Goal: Task Accomplishment & Management: Use online tool/utility

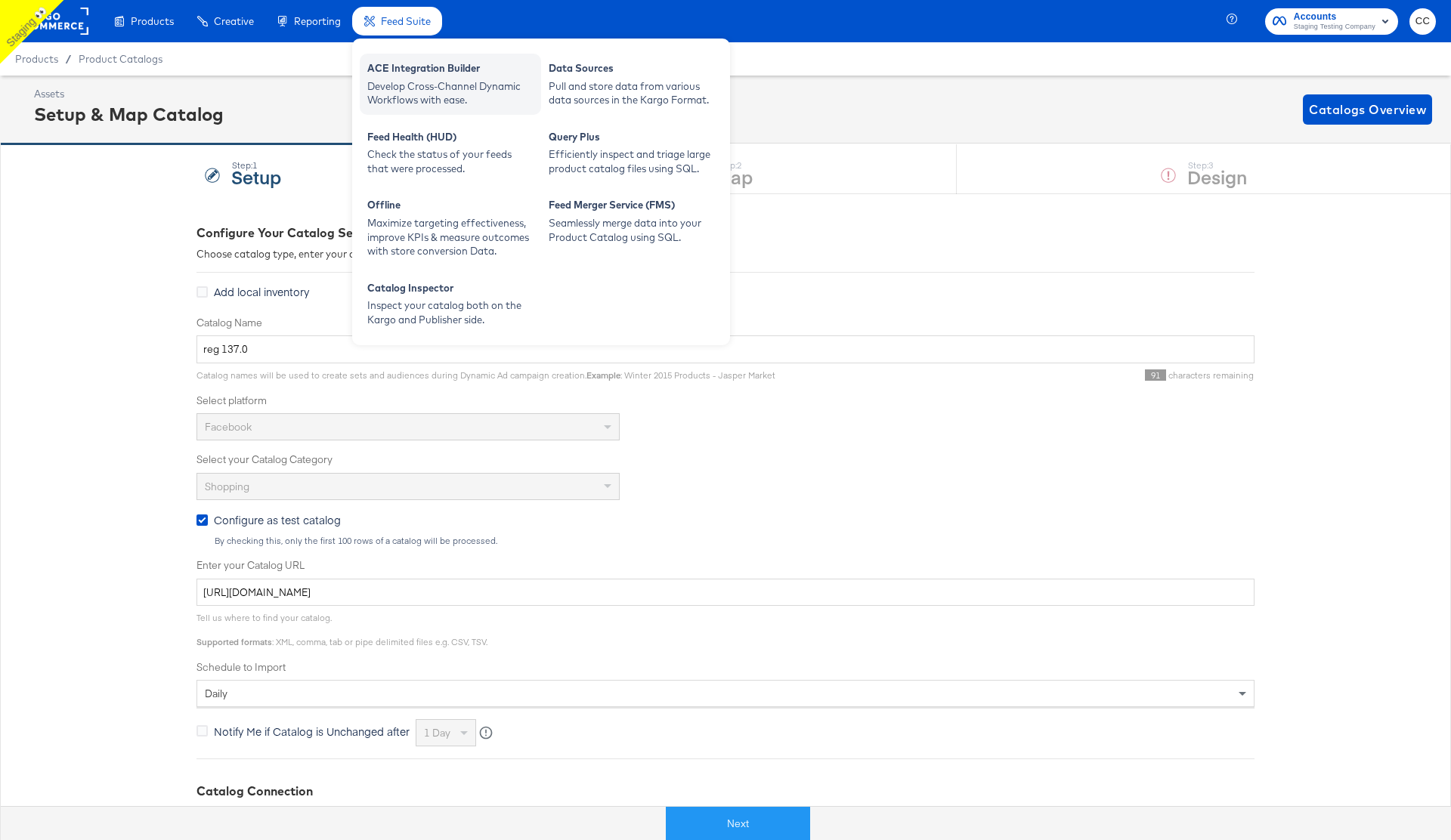
click at [429, 90] on div "Develop Cross-Channel Dynamic Workflows with ease." at bounding box center [451, 93] width 166 height 28
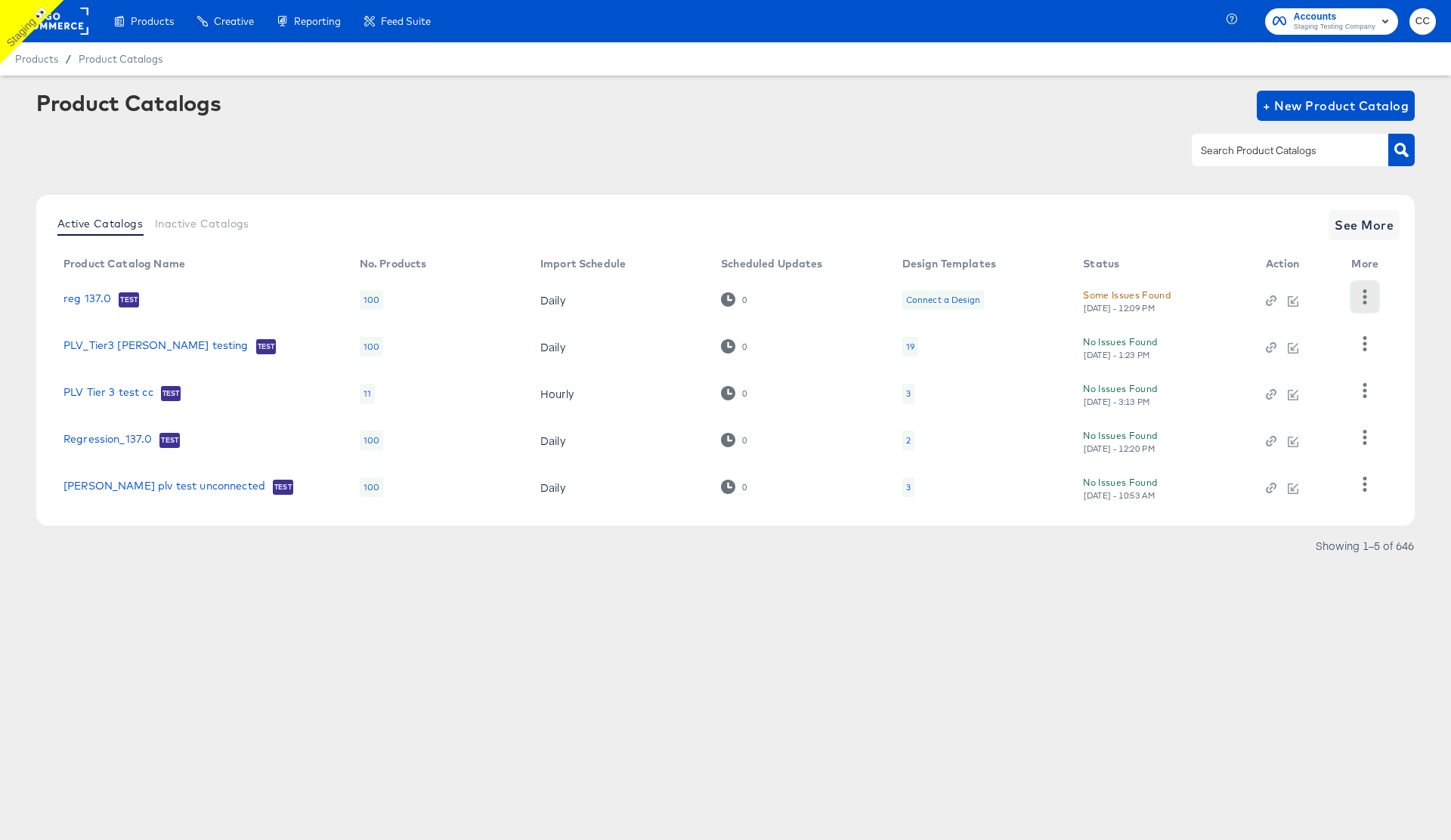
click at [1363, 297] on icon "button" at bounding box center [1365, 297] width 4 height 15
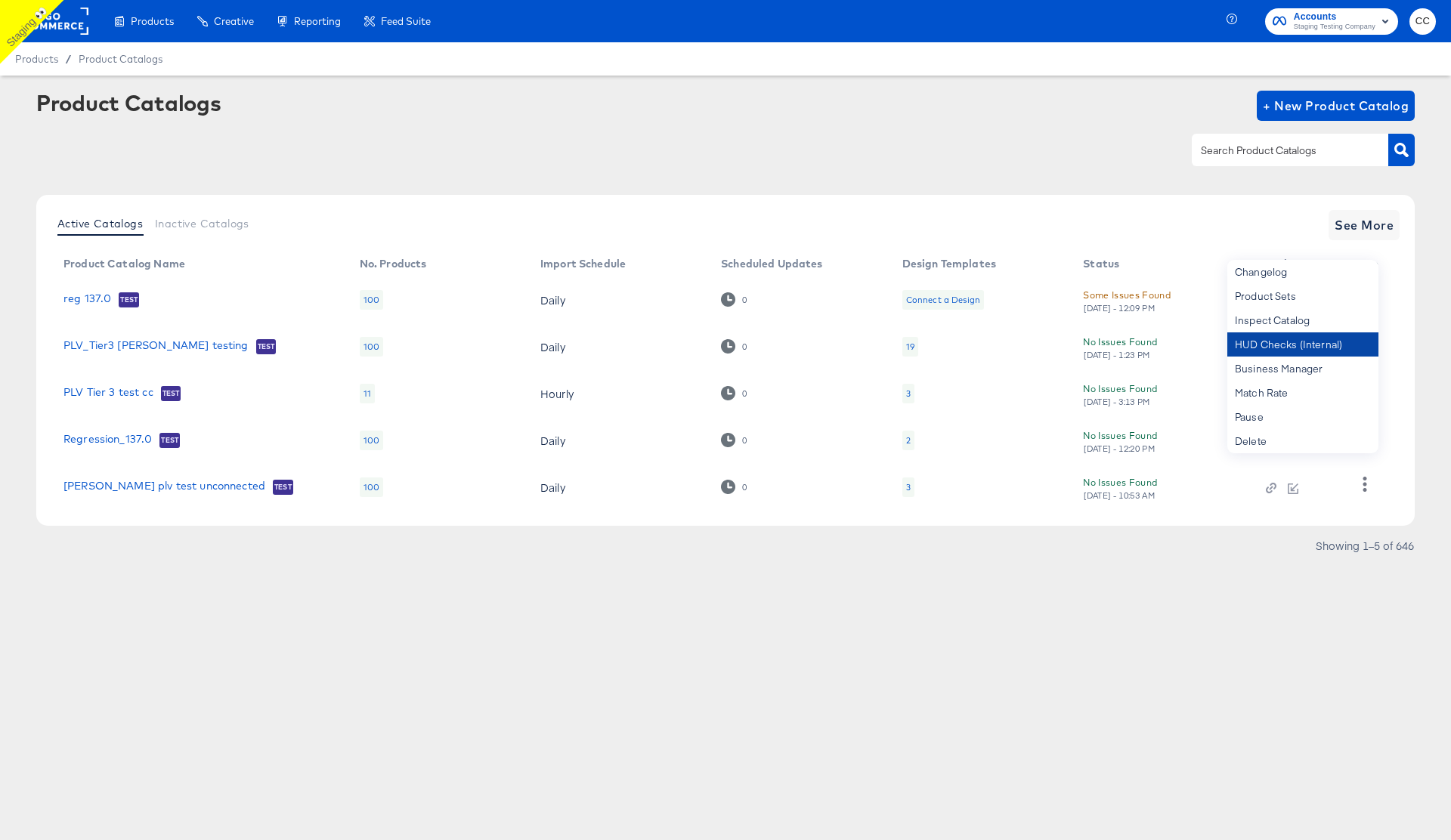
click at [1287, 347] on div "HUD Checks (Internal)" at bounding box center [1302, 345] width 151 height 24
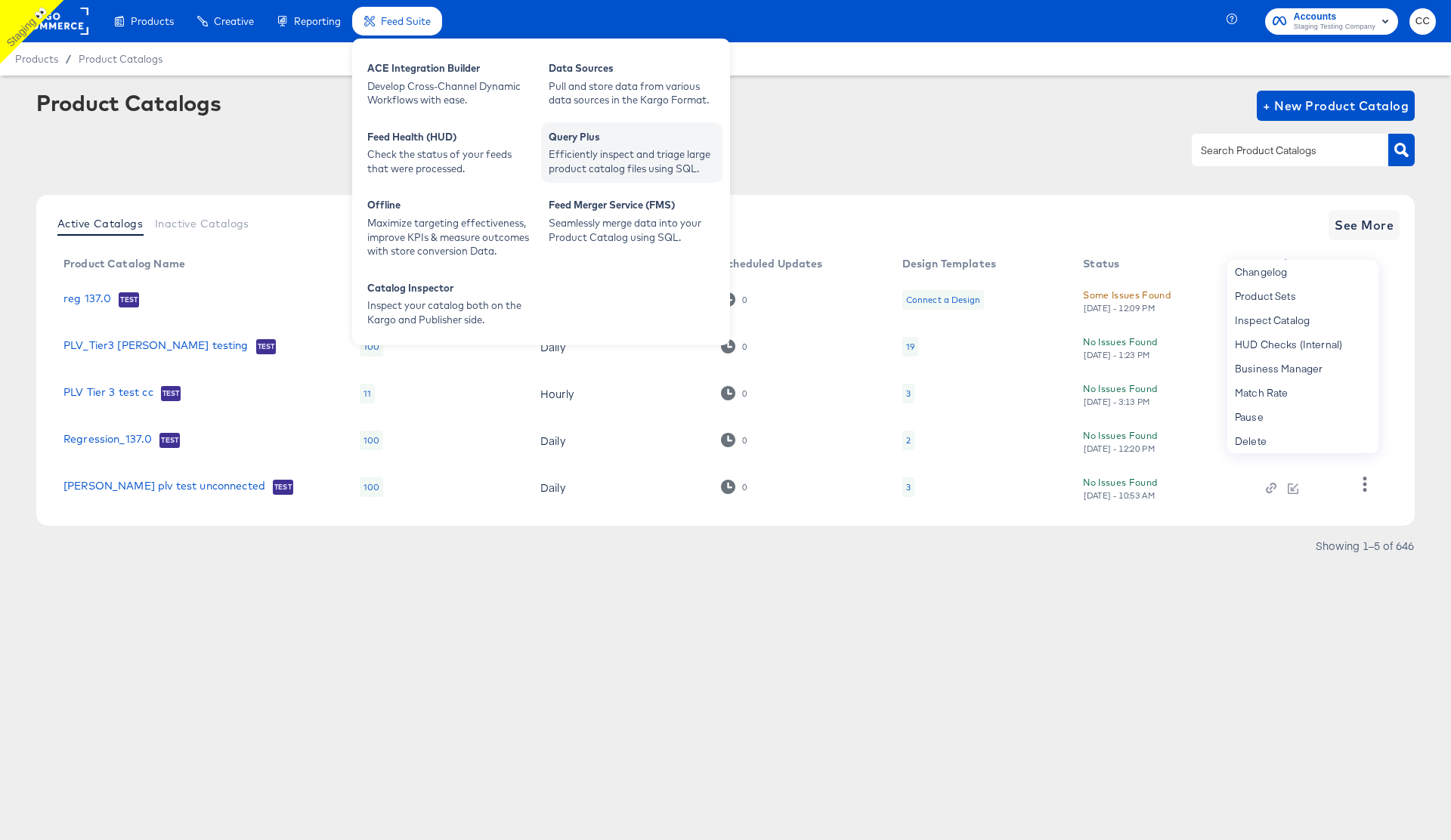
click at [615, 155] on div "Efficiently inspect and triage large product catalog files using SQL." at bounding box center [631, 161] width 166 height 28
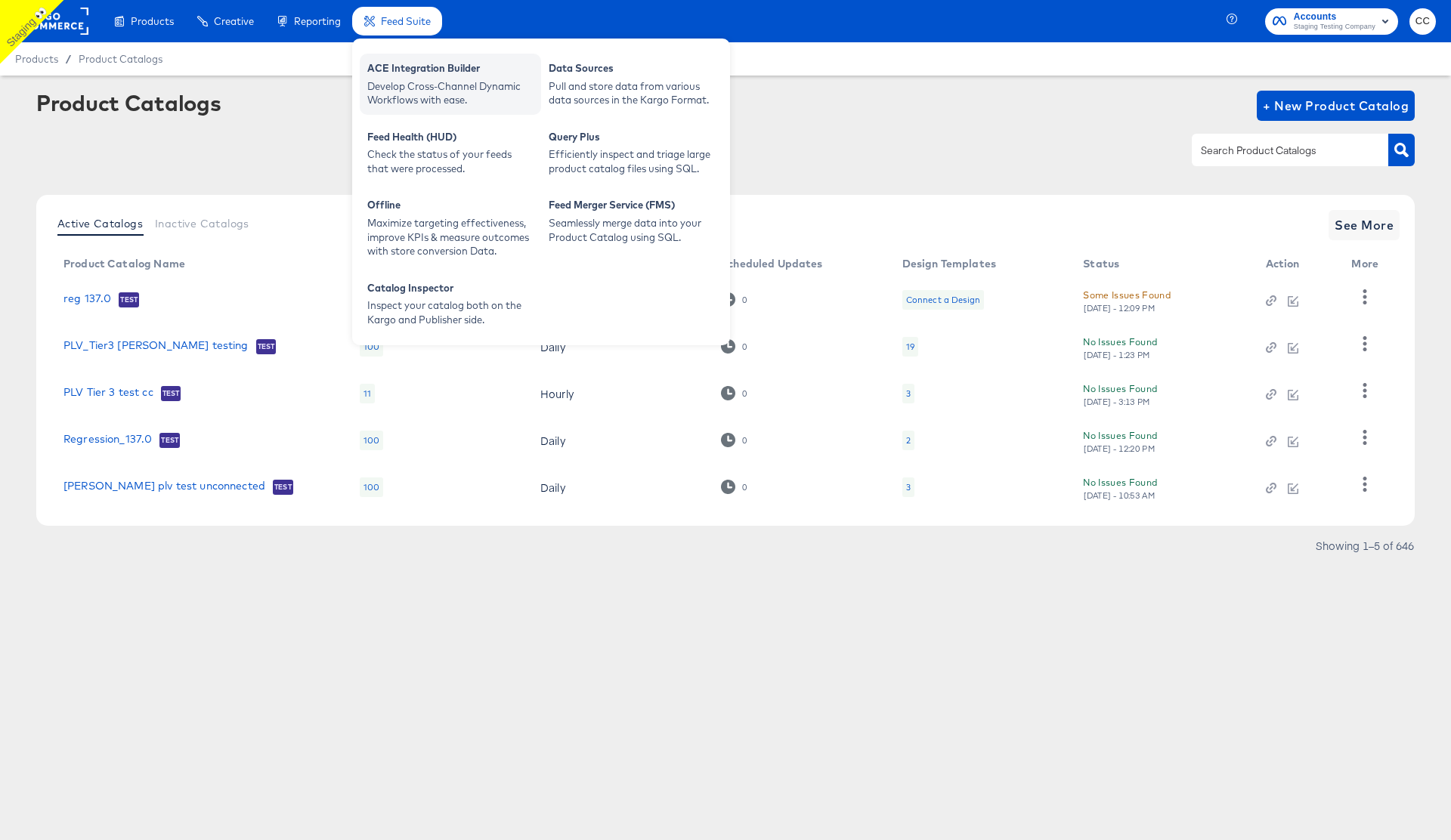
click at [429, 81] on div "Develop Cross-Channel Dynamic Workflows with ease." at bounding box center [451, 93] width 166 height 28
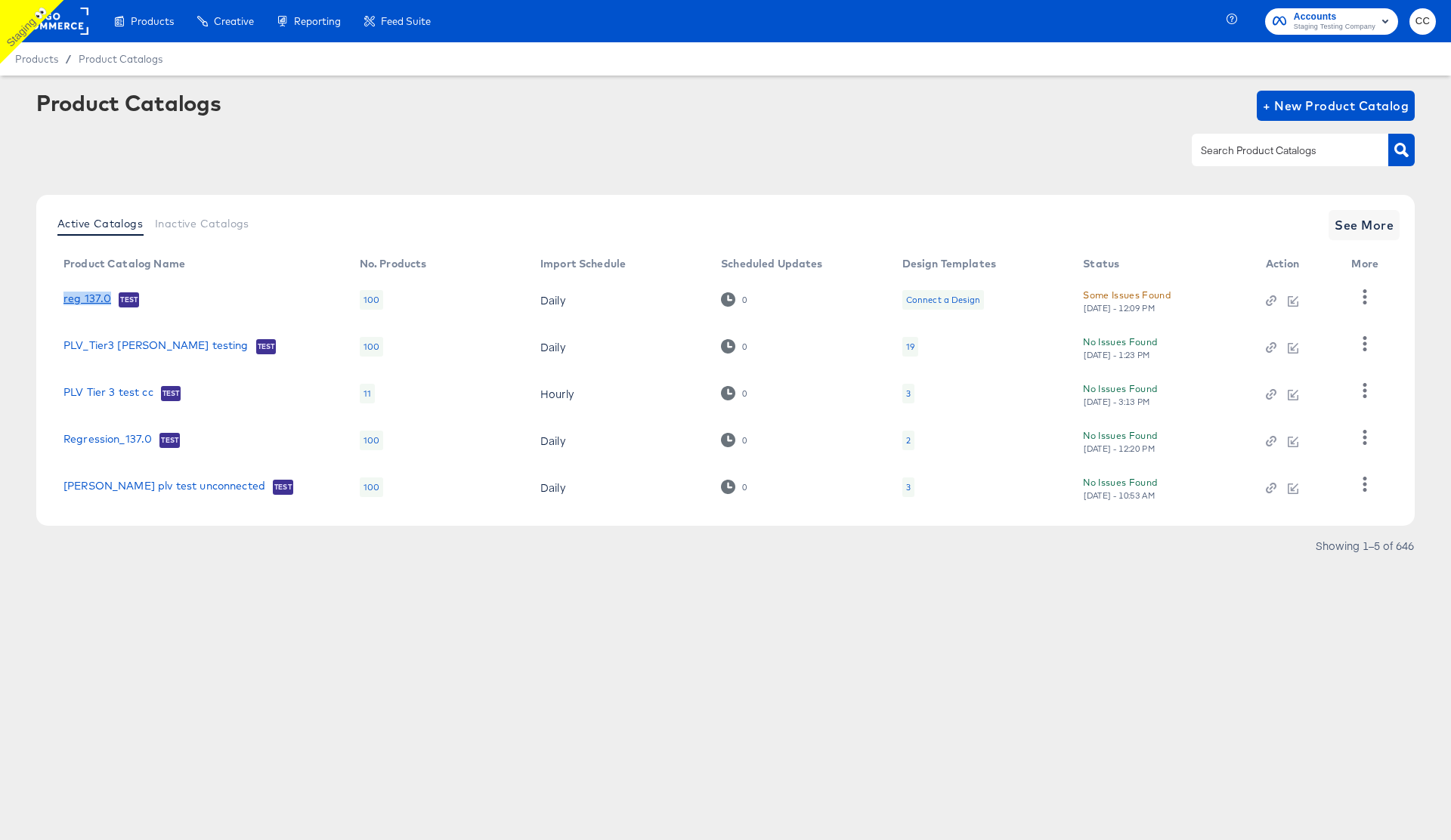
drag, startPoint x: 56, startPoint y: 297, endPoint x: 108, endPoint y: 301, distance: 52.2
click at [108, 301] on td "reg 137.0 Test" at bounding box center [200, 299] width 297 height 46
click at [87, 297] on link "reg 137.0" at bounding box center [87, 300] width 47 height 15
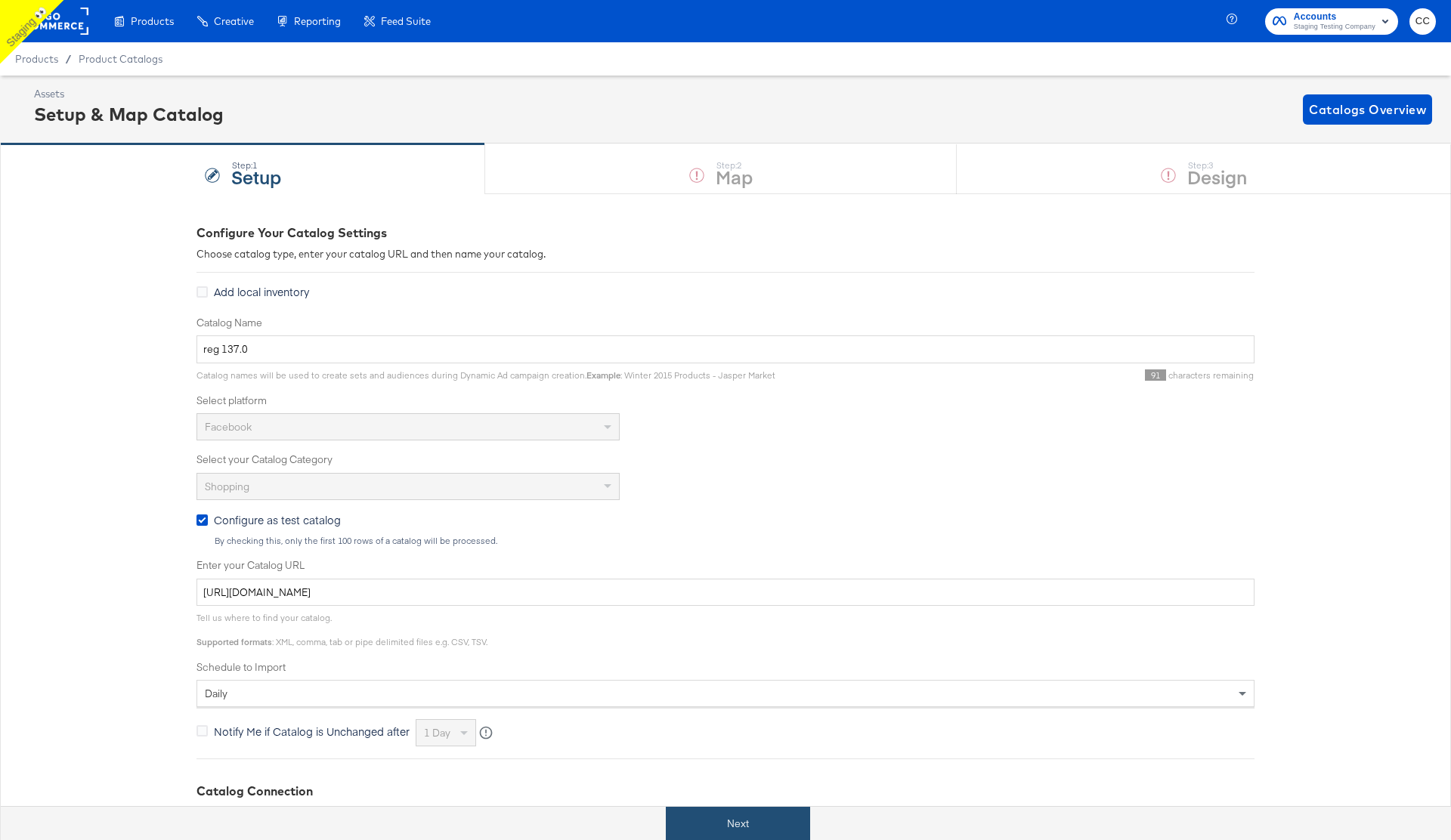
click at [750, 829] on button "Next" at bounding box center [737, 824] width 144 height 34
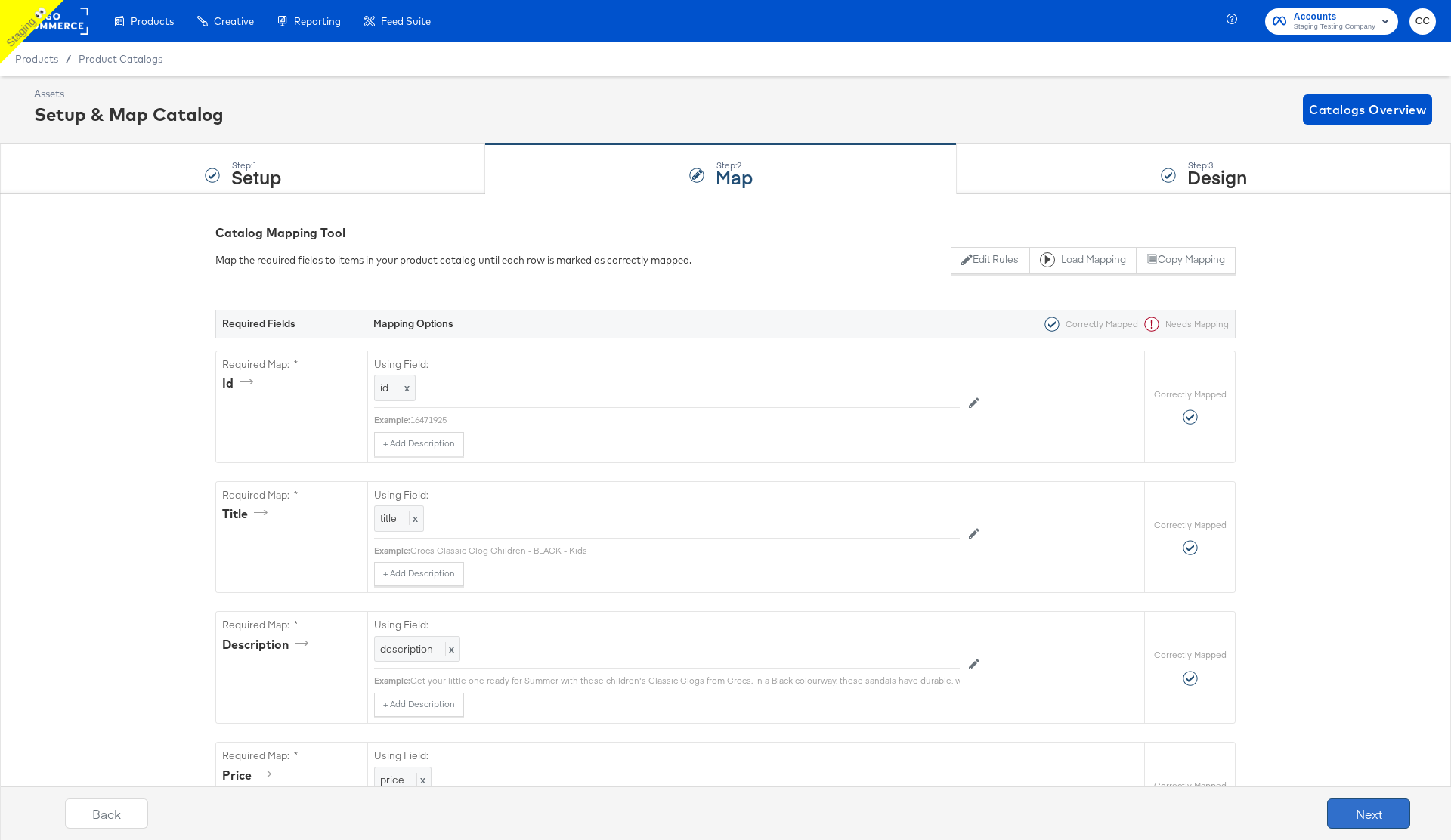
click at [1365, 818] on button "Next" at bounding box center [1368, 813] width 83 height 30
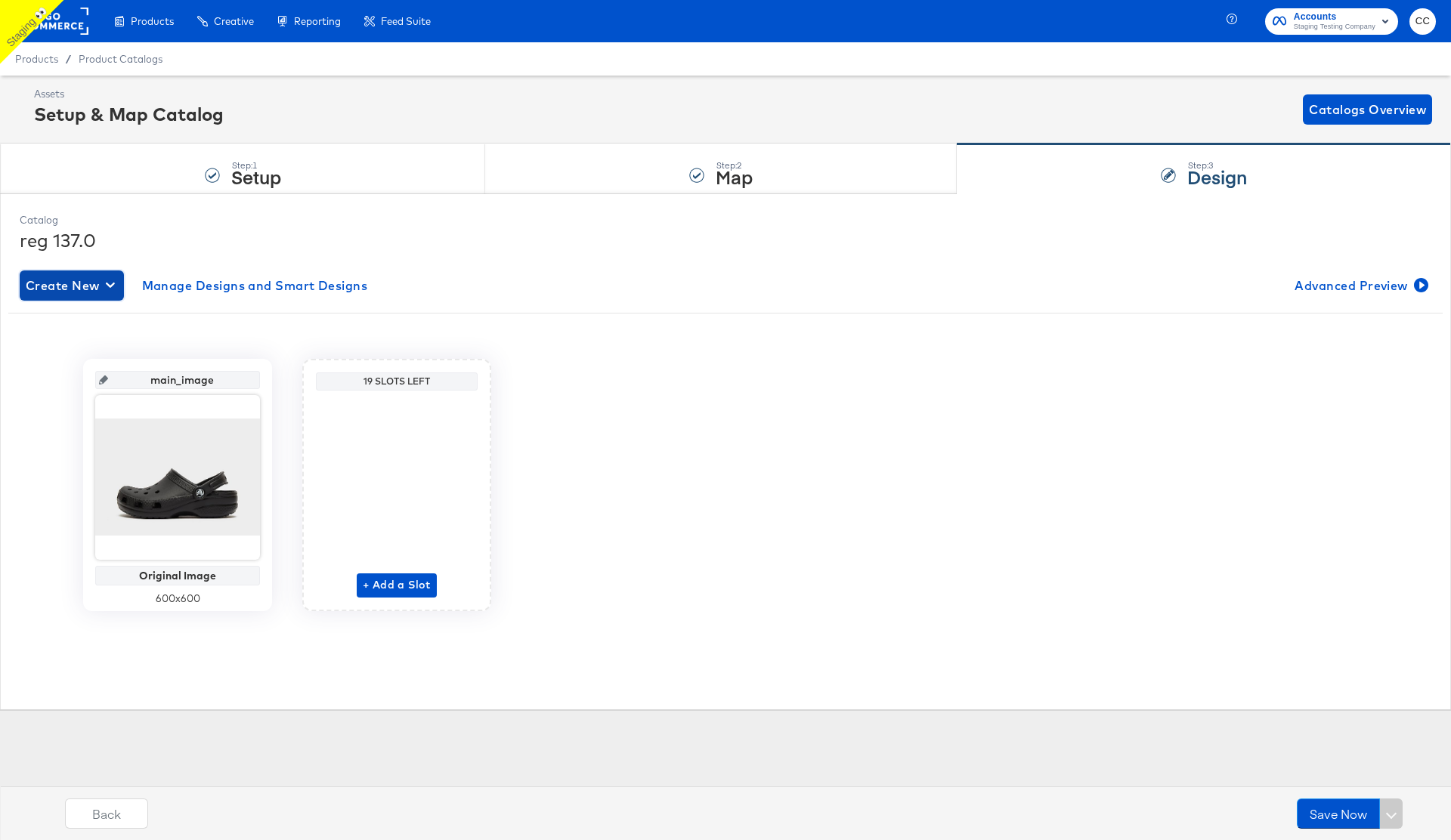
click at [51, 286] on span "Create New" at bounding box center [72, 286] width 92 height 21
click at [411, 585] on span "+ Add a Slot" at bounding box center [396, 585] width 68 height 19
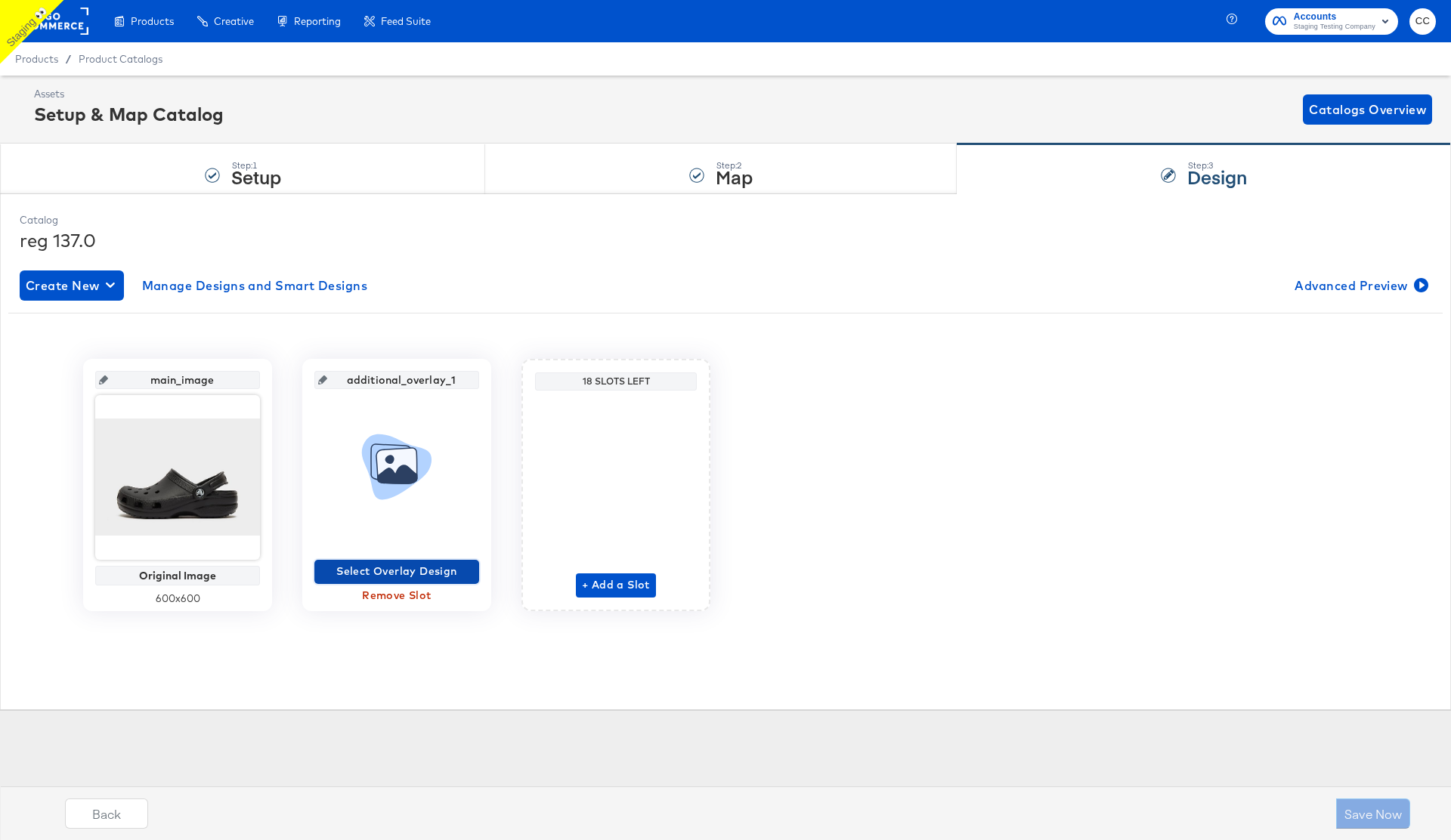
click at [421, 574] on span "Select Overlay Design" at bounding box center [396, 571] width 152 height 19
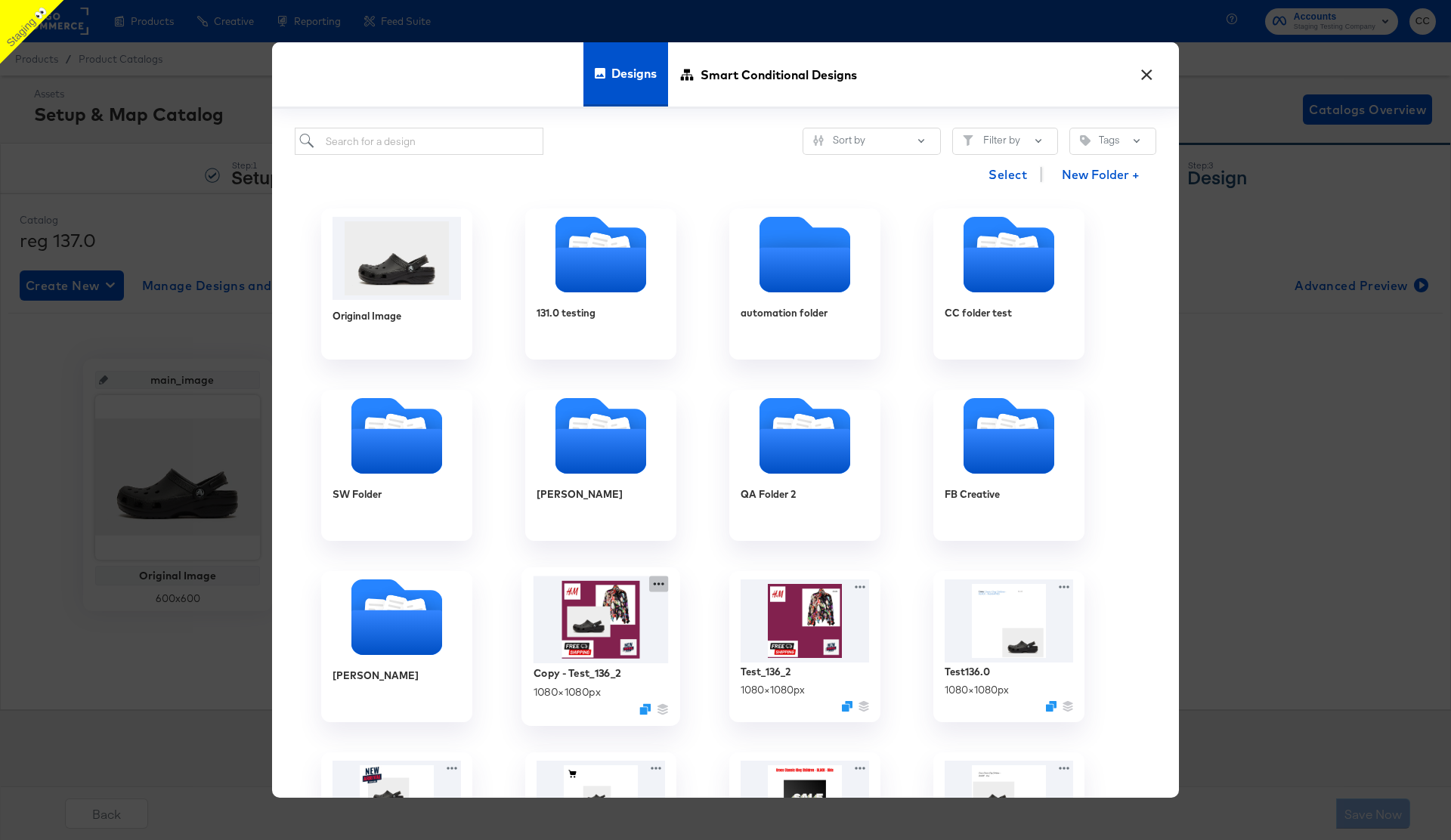
click at [658, 587] on icon at bounding box center [658, 583] width 19 height 15
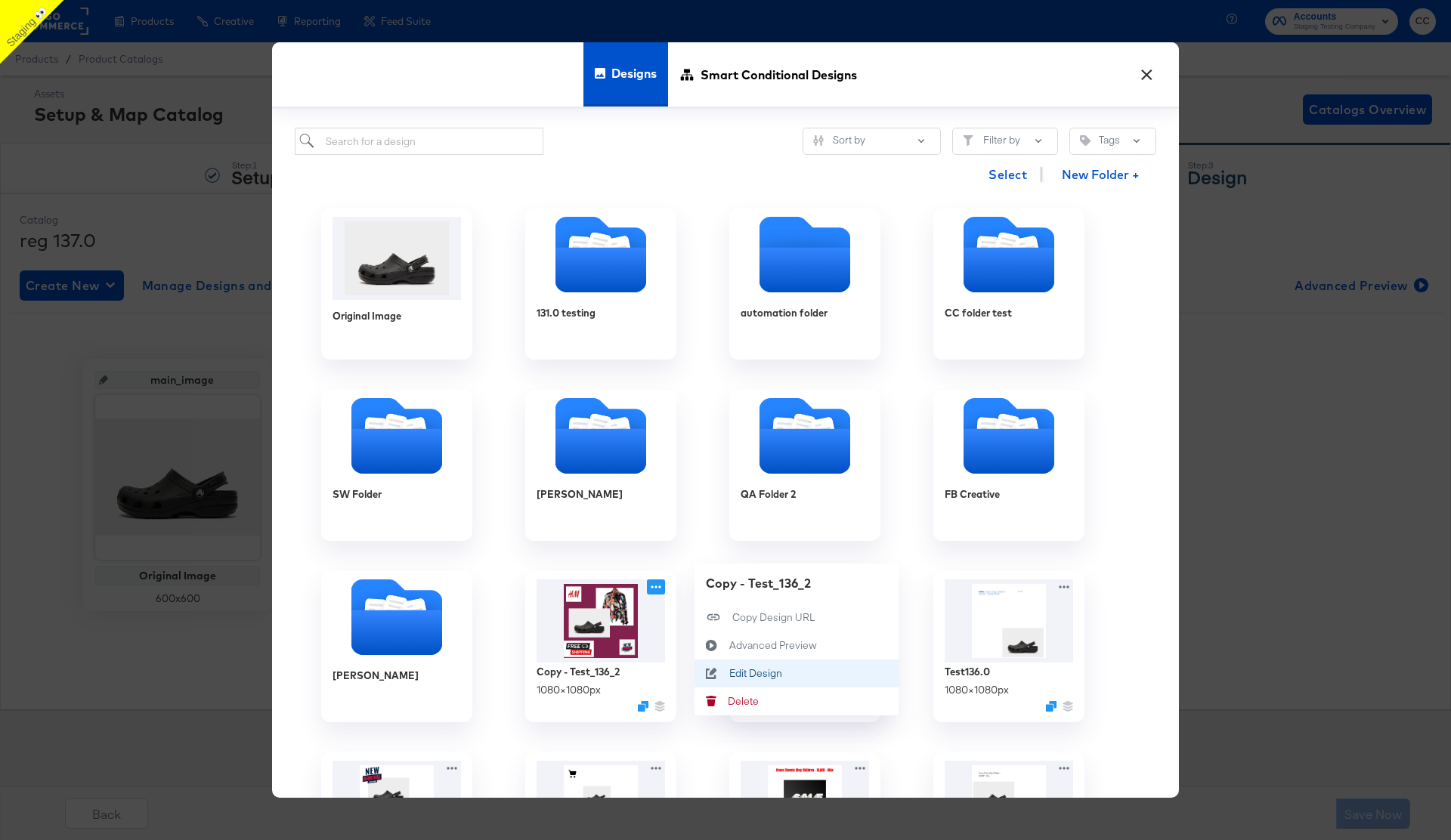
click at [729, 673] on div "Edit Design Edit Design" at bounding box center [729, 673] width 0 height 0
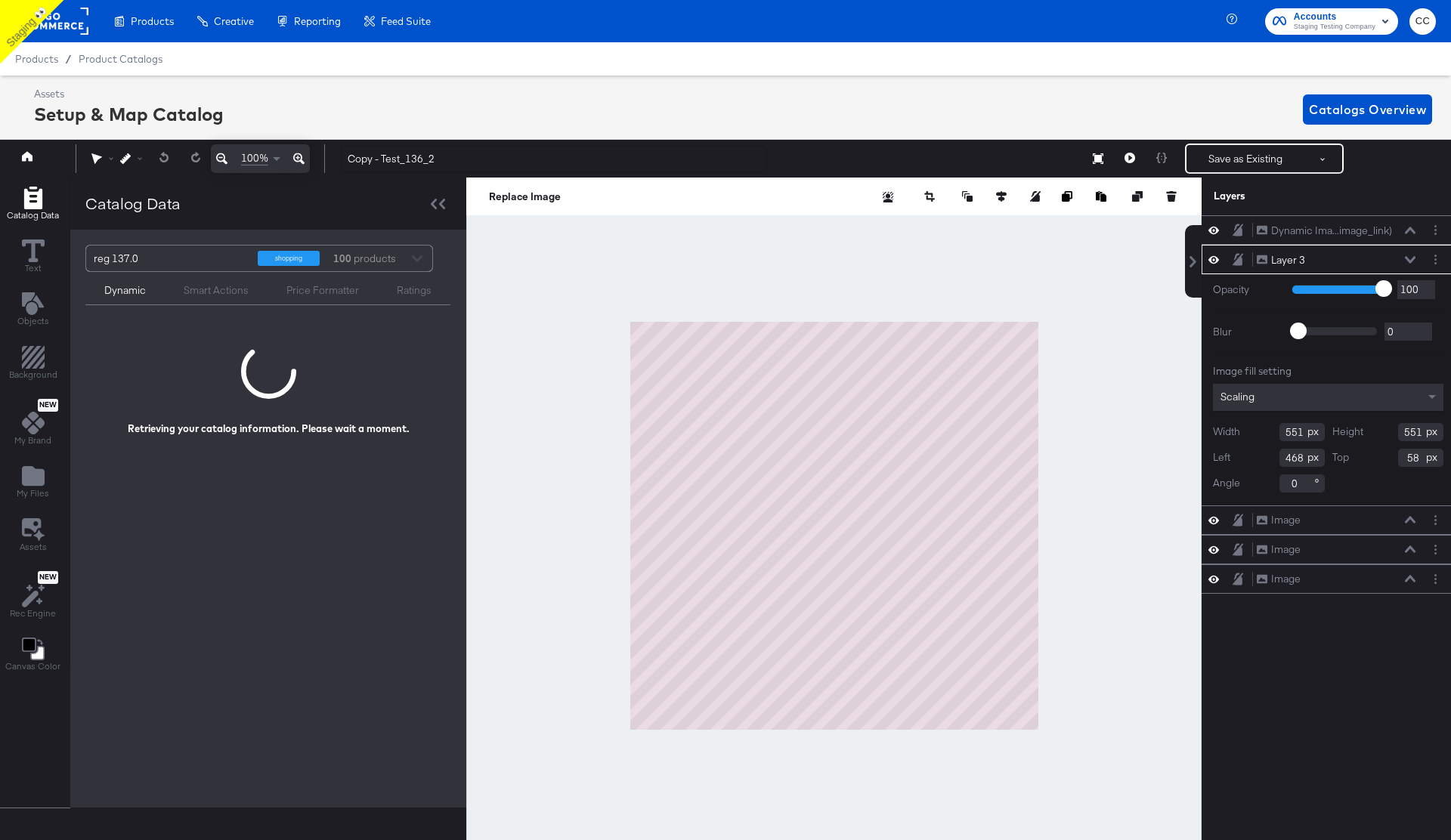
scroll to position [0, 4]
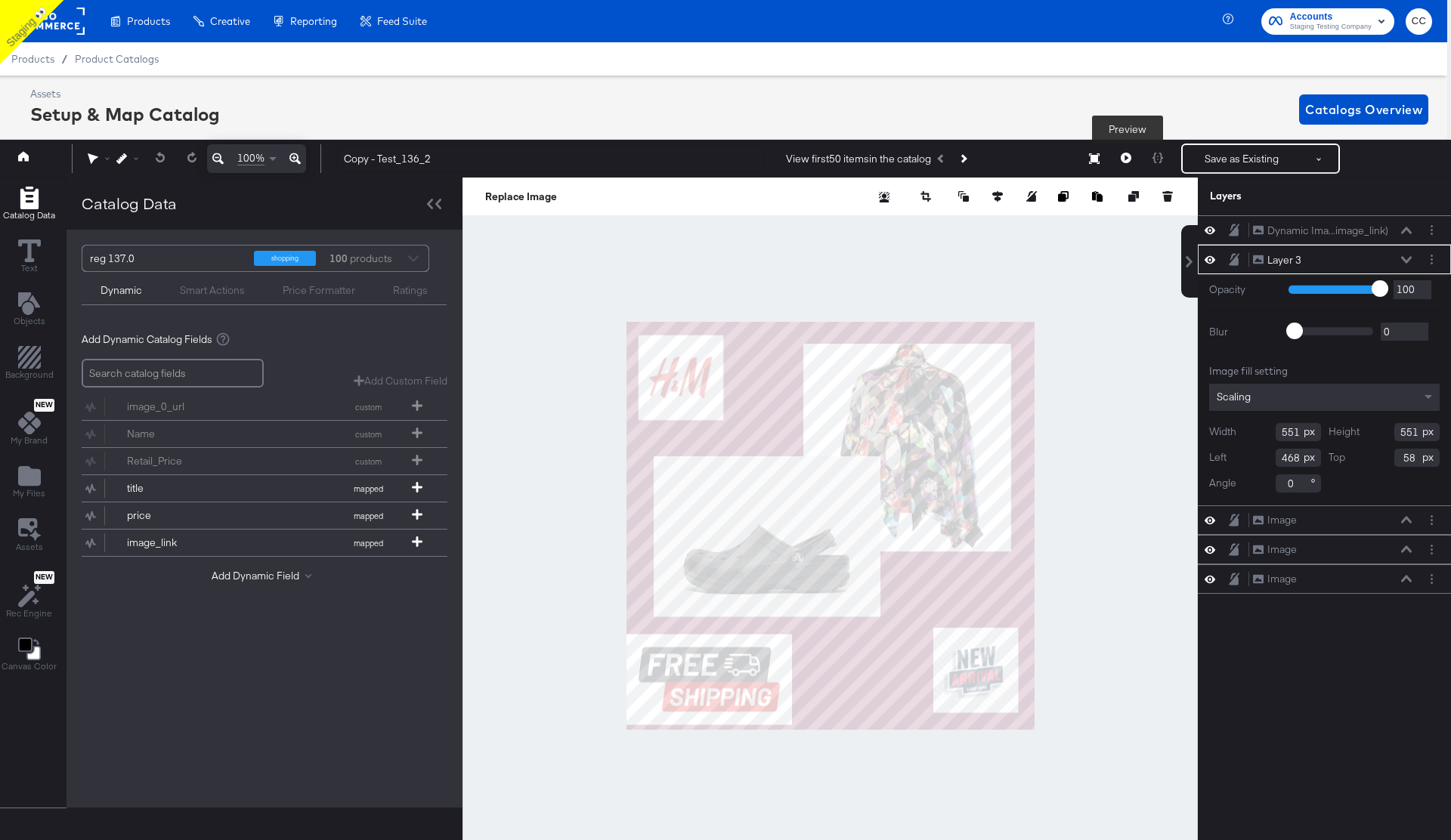
click at [1128, 162] on icon at bounding box center [1125, 157] width 11 height 11
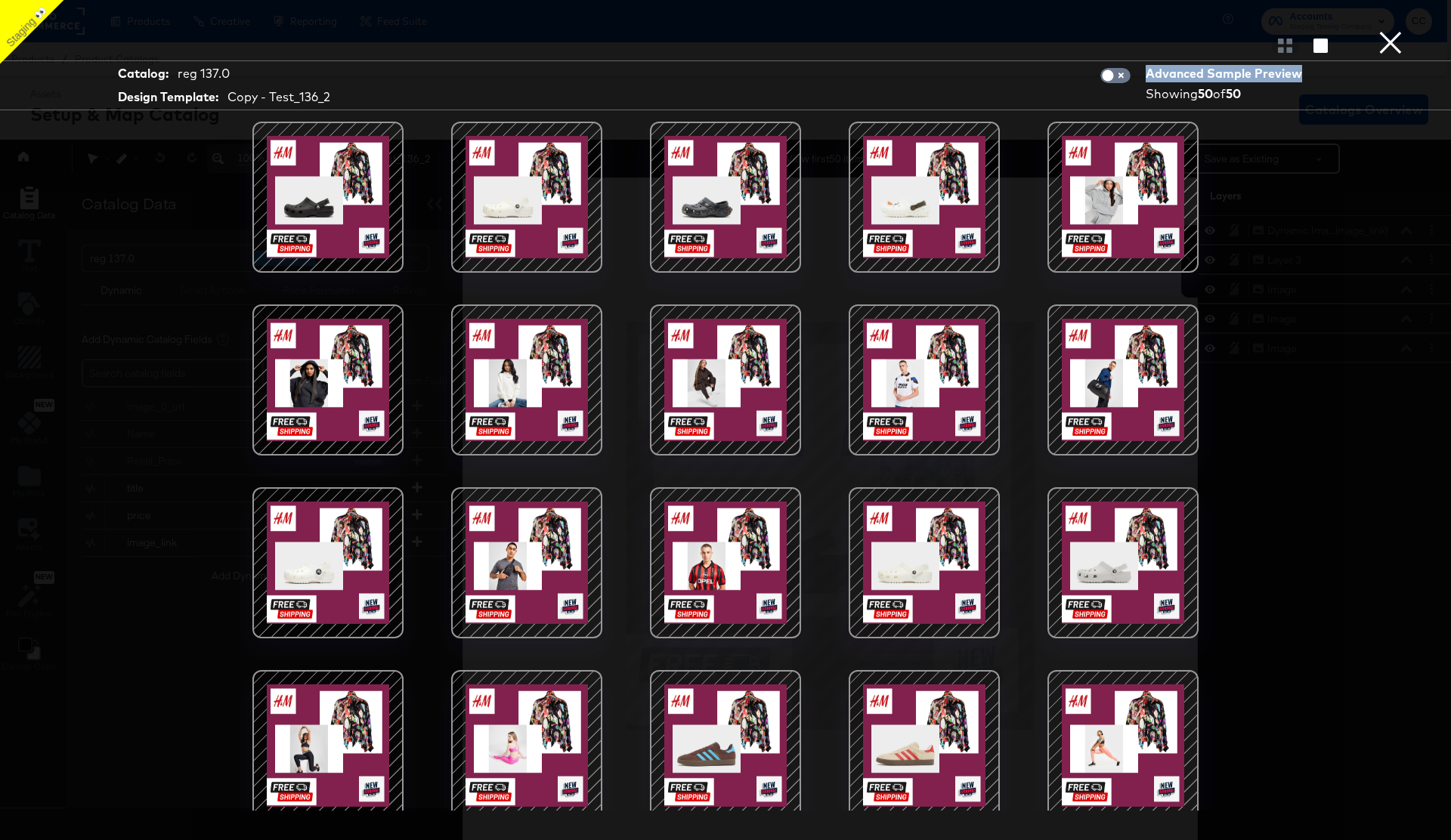
drag, startPoint x: 1306, startPoint y: 73, endPoint x: 1148, endPoint y: 73, distance: 158.0
click at [1148, 73] on div "Advanced Sample Preview" at bounding box center [1226, 73] width 161 height 17
click at [1121, 77] on input "checkbox" at bounding box center [1108, 79] width 46 height 15
checkbox input "true"
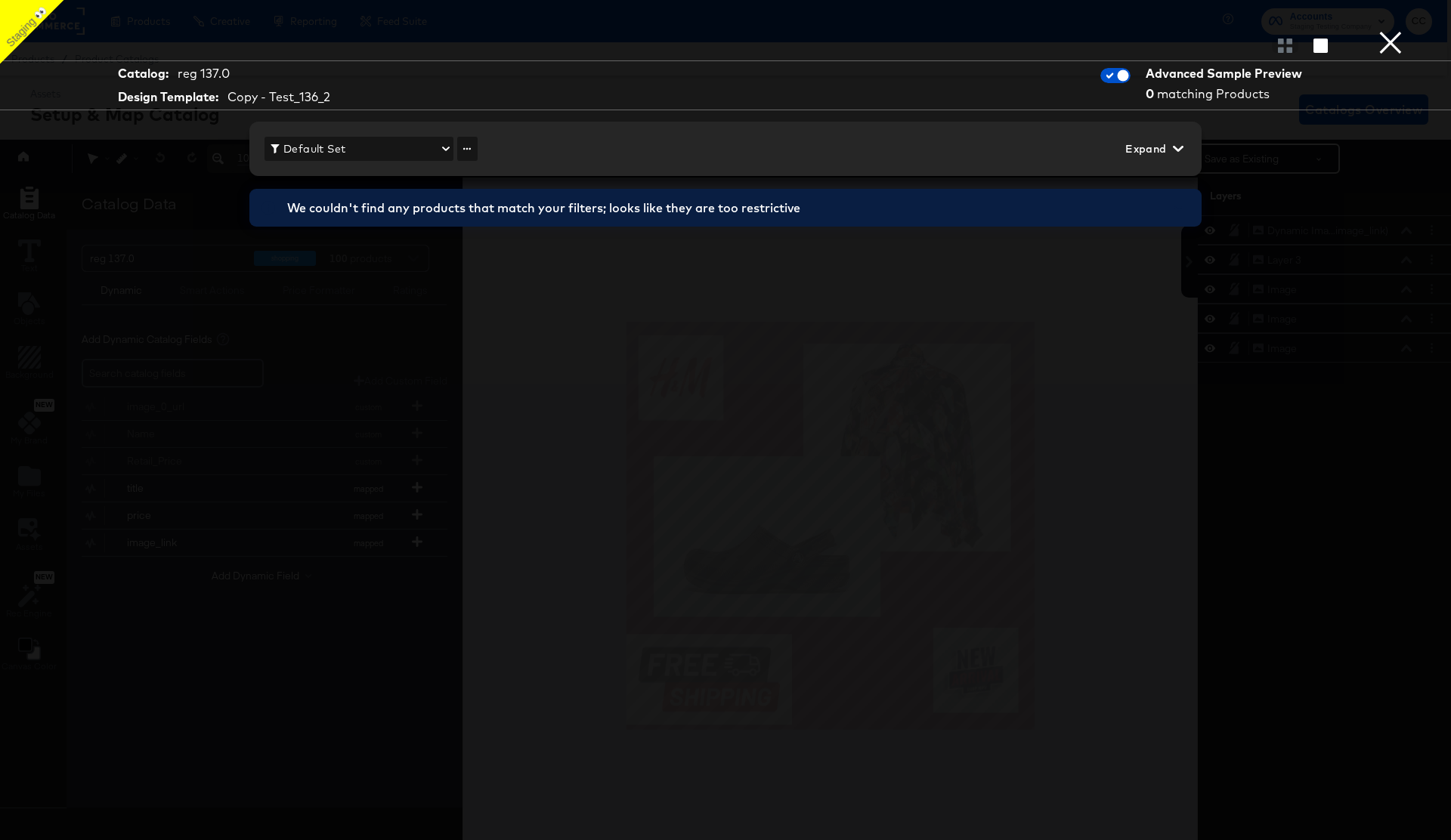
click at [730, 400] on div at bounding box center [725, 521] width 1133 height 689
click at [1390, 30] on button "×" at bounding box center [1390, 15] width 30 height 30
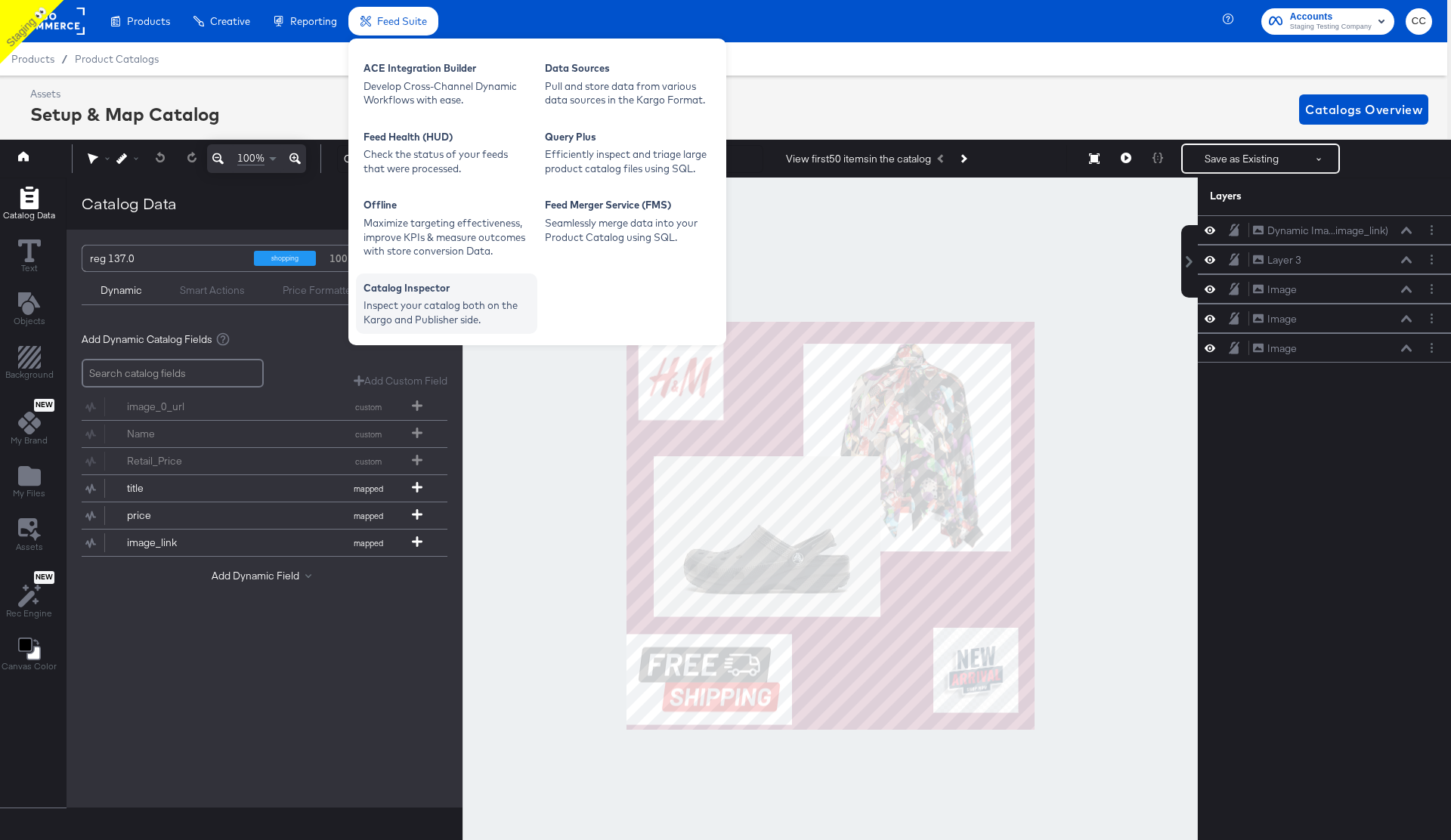
click at [432, 300] on div "Inspect your catalog both on the Kargo and Publisher side." at bounding box center [446, 312] width 166 height 28
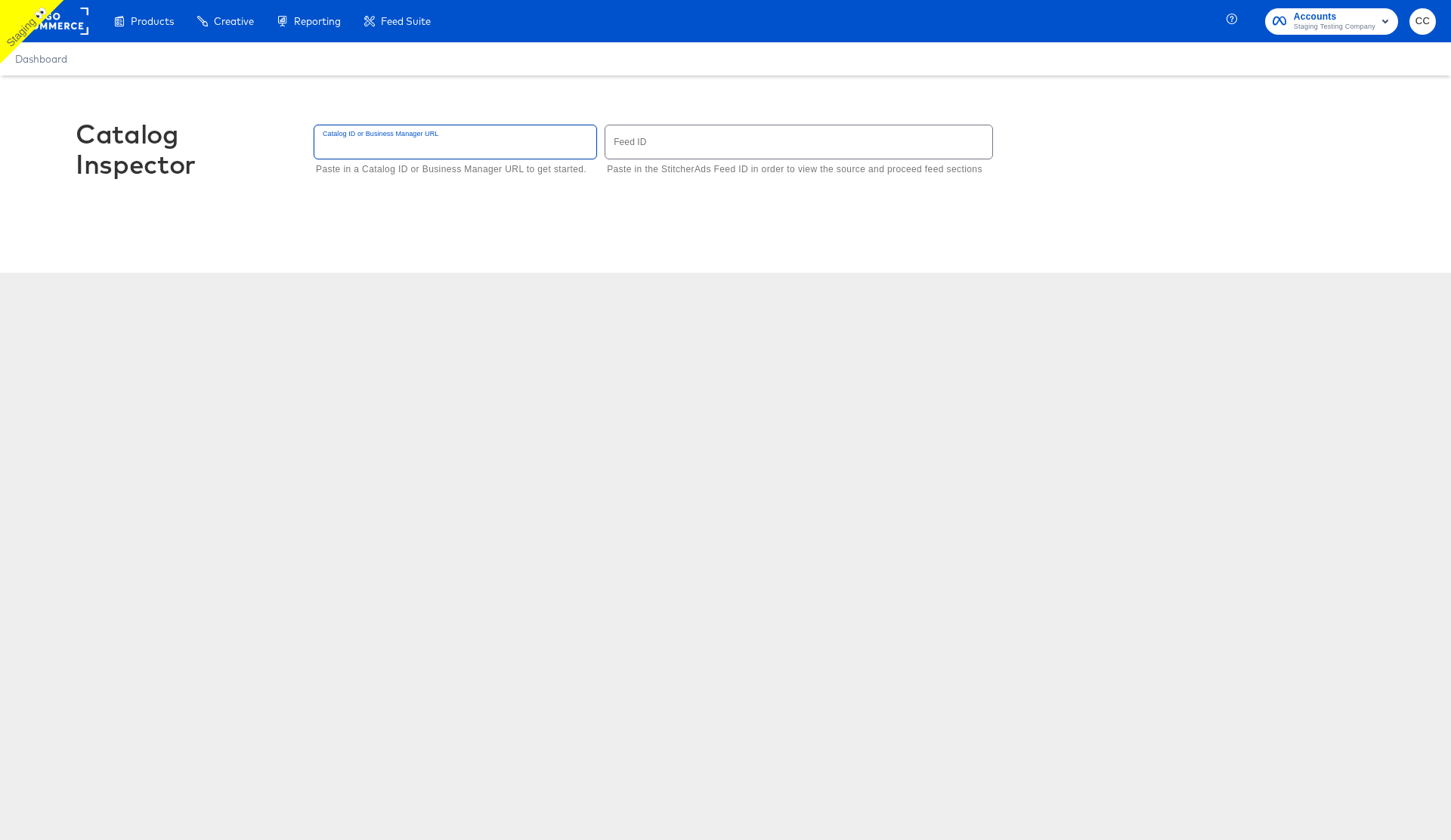
click at [411, 143] on input "text" at bounding box center [455, 142] width 282 height 33
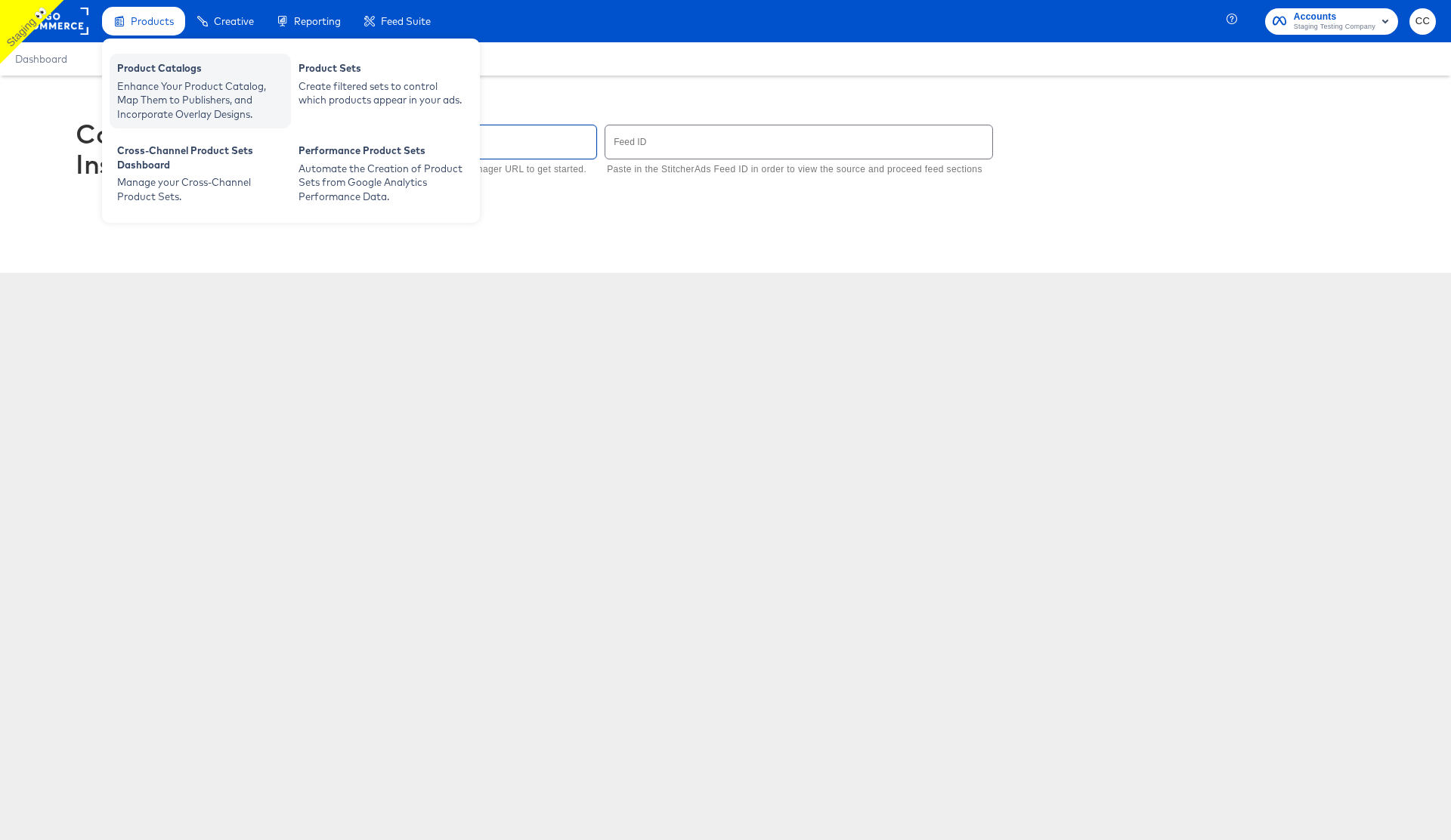
click at [171, 85] on div "Enhance Your Product Catalog, Map Them to Publishers, and Incorporate Overlay D…" at bounding box center [200, 100] width 166 height 42
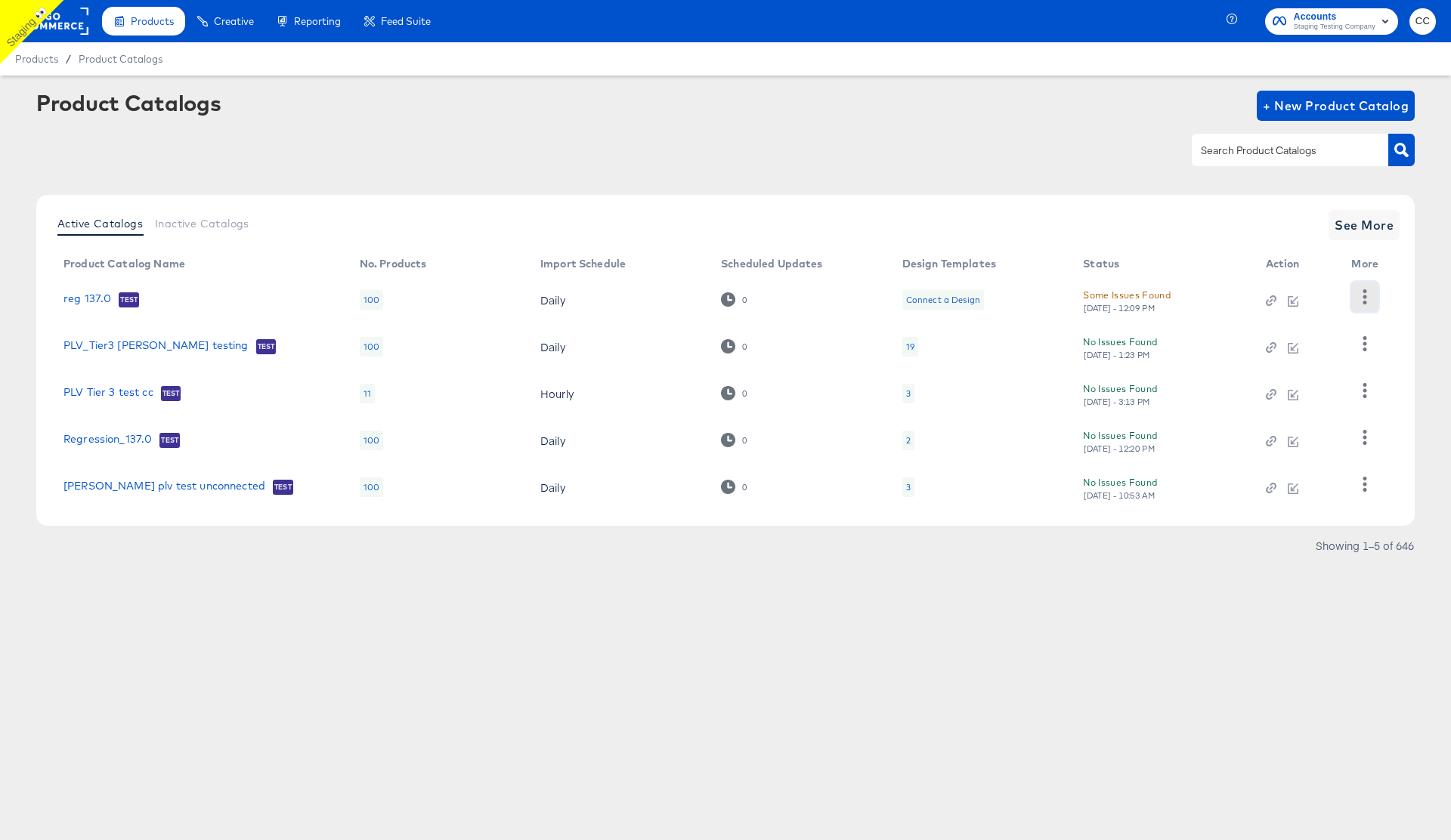
click at [1363, 298] on icon "button" at bounding box center [1365, 297] width 15 height 15
click at [1295, 323] on div "Inspect Catalog" at bounding box center [1302, 320] width 151 height 24
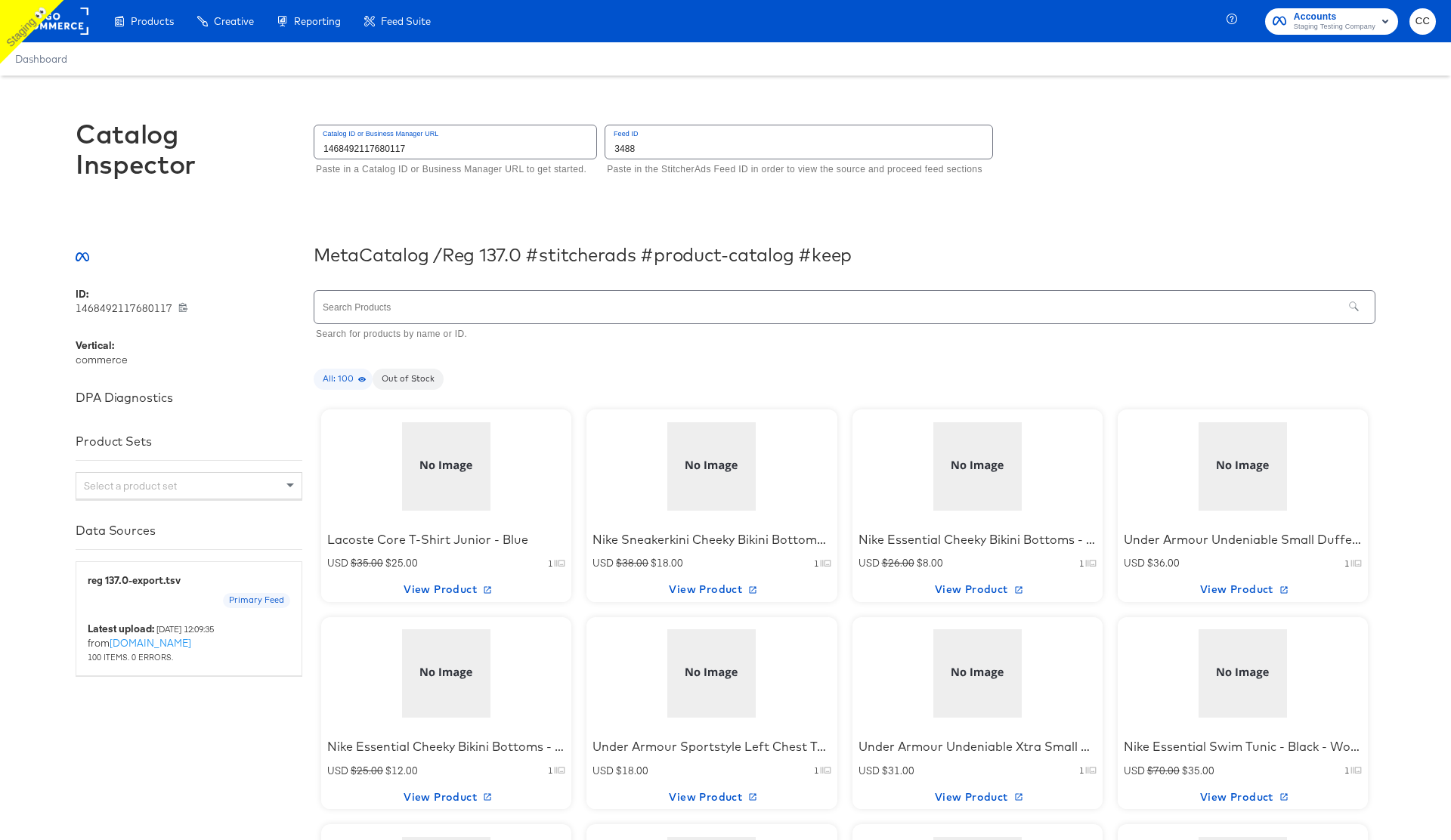
click at [471, 486] on div at bounding box center [446, 467] width 129 height 95
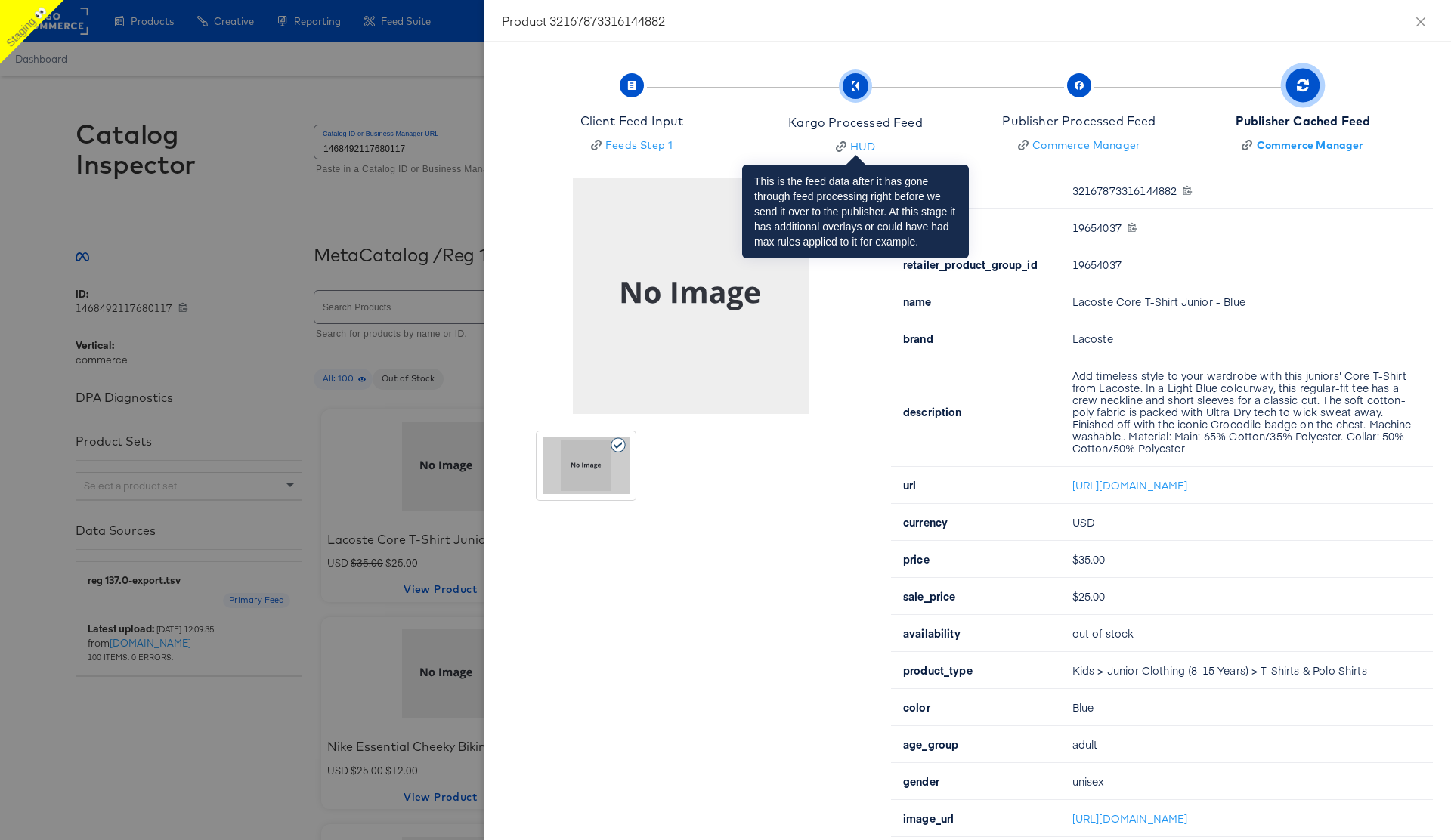
click at [856, 95] on span "button" at bounding box center [855, 86] width 26 height 26
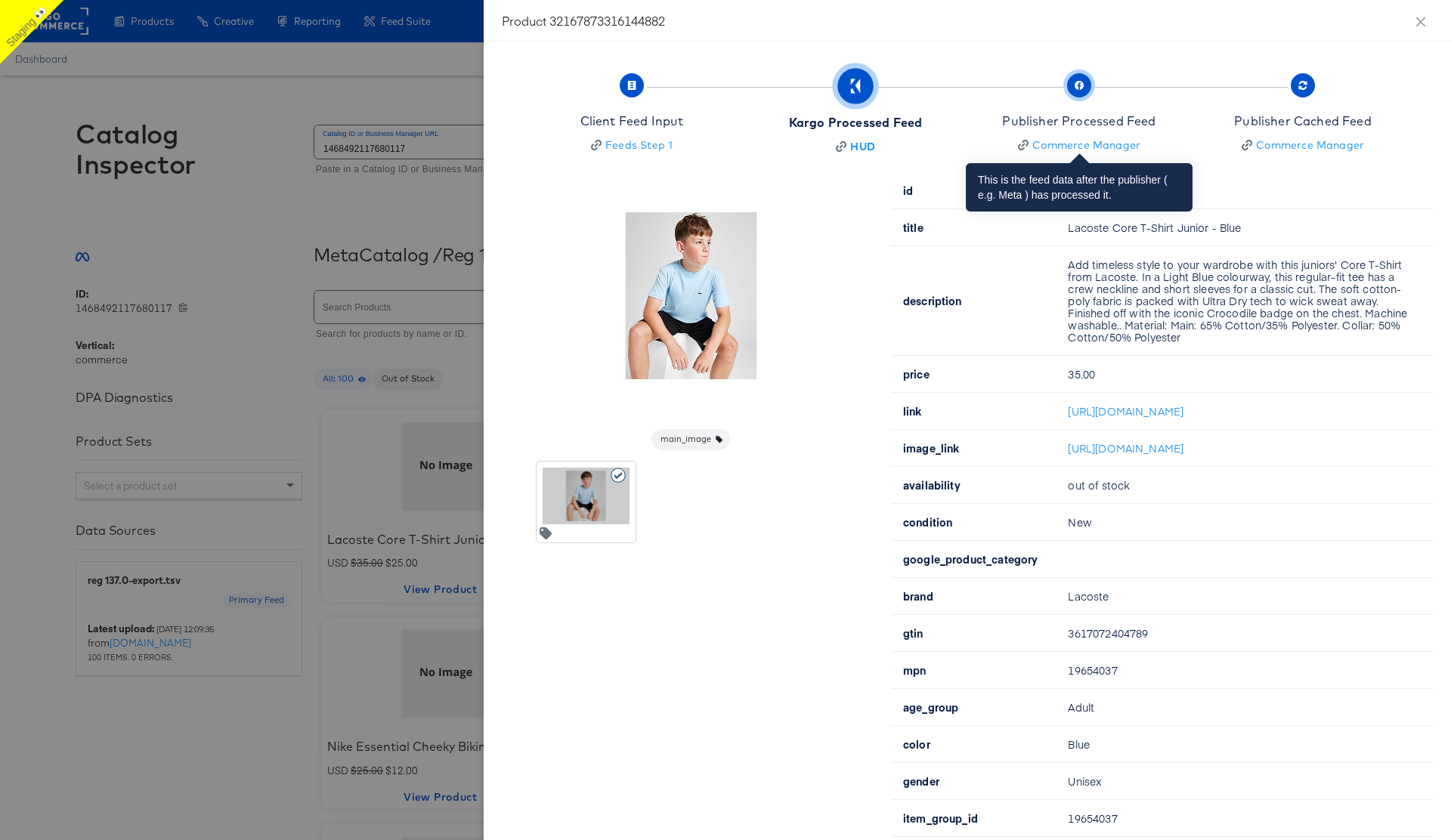
click at [1080, 92] on span "button" at bounding box center [1079, 86] width 24 height 24
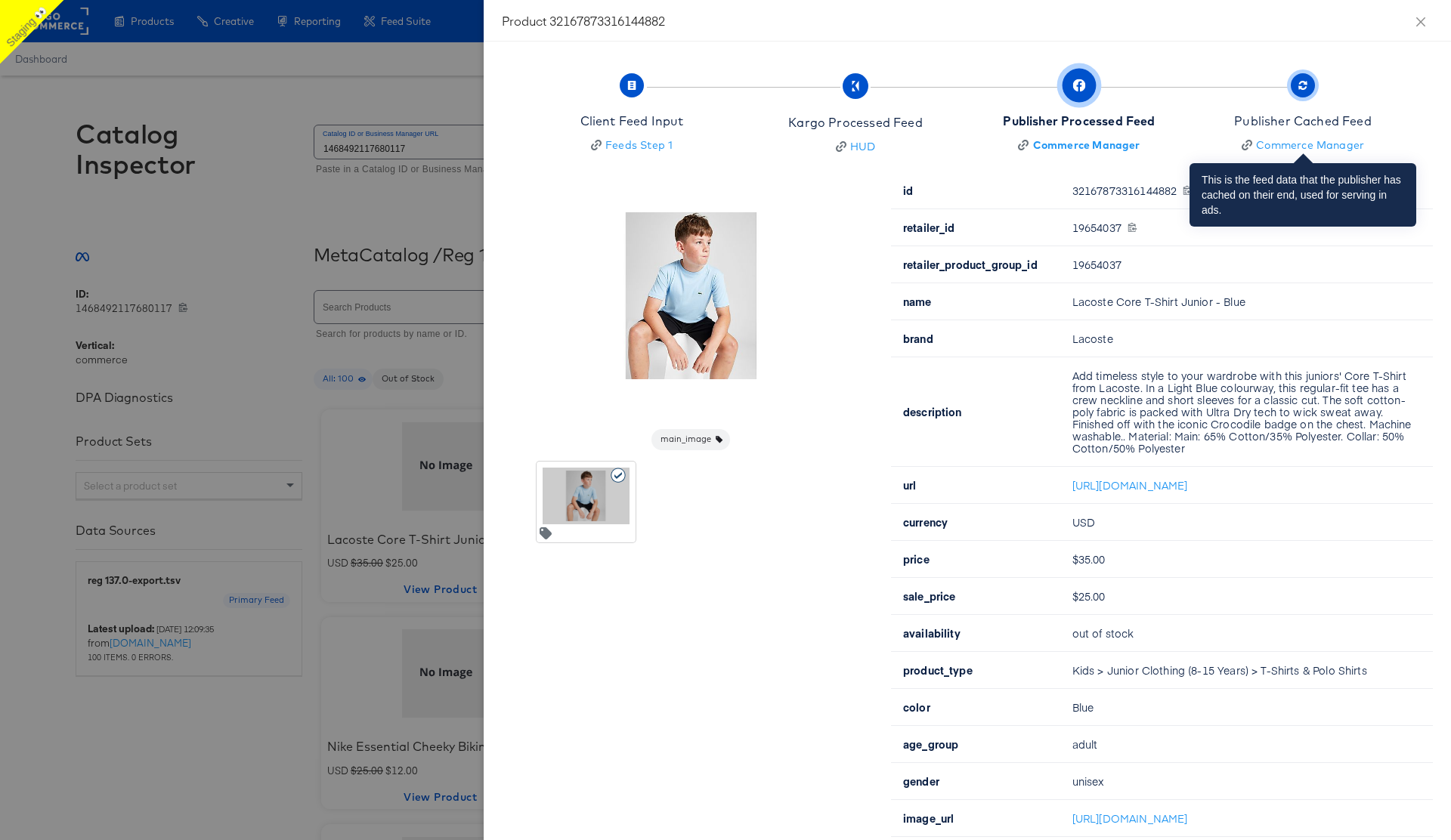
click at [1303, 91] on span "button" at bounding box center [1303, 86] width 24 height 24
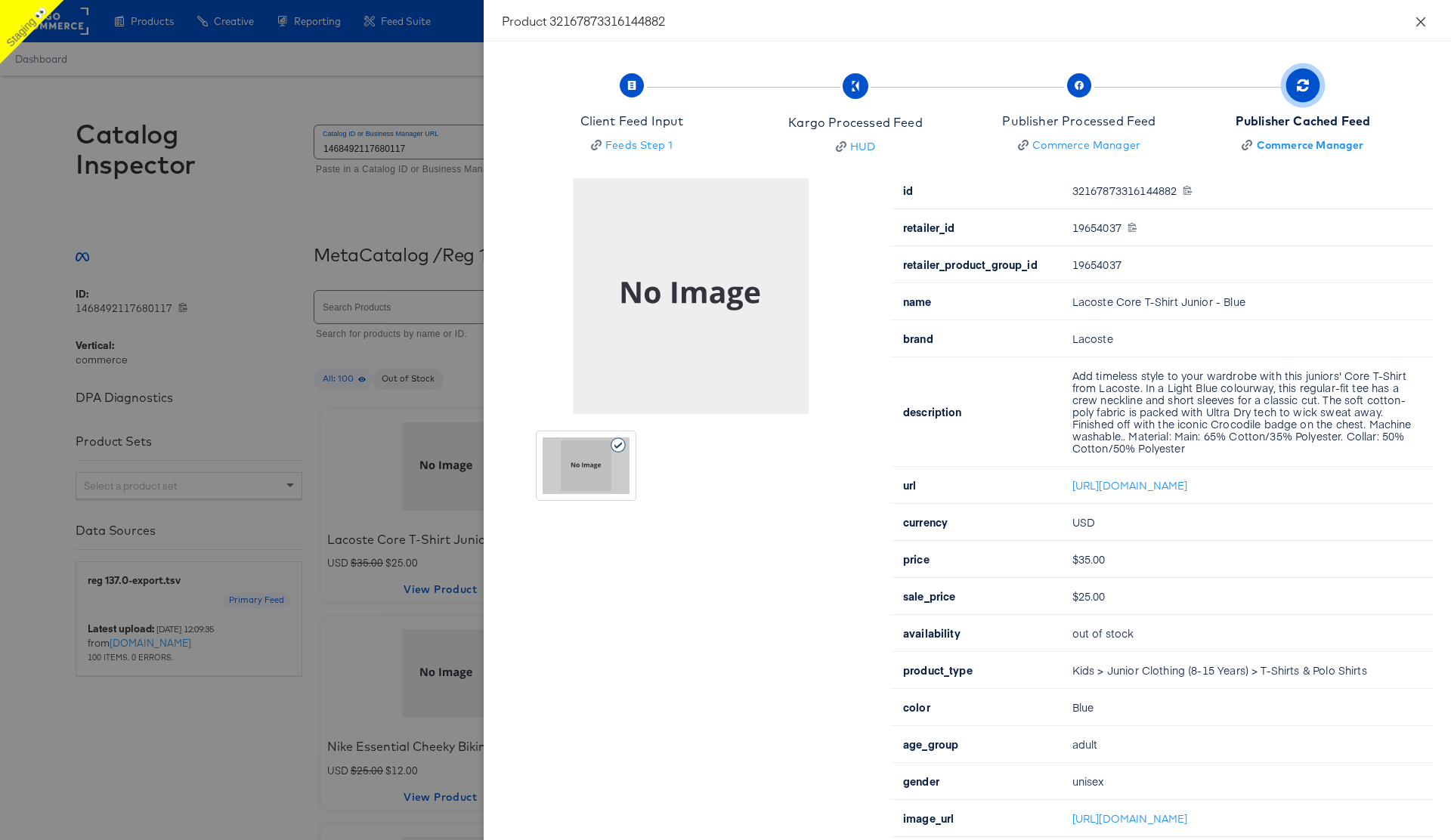
click at [1426, 24] on icon "close" at bounding box center [1420, 21] width 12 height 12
